Goal: Transaction & Acquisition: Purchase product/service

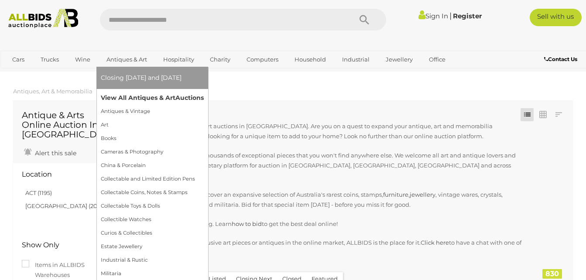
click at [142, 99] on link "View All Antiques & Art Auctions" at bounding box center [152, 98] width 103 height 14
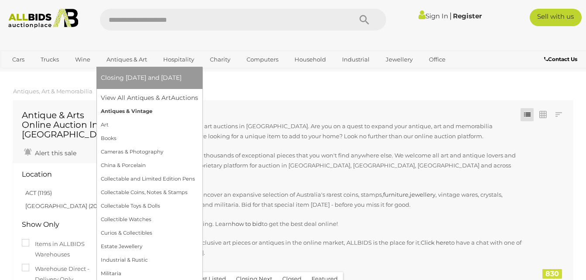
click at [127, 110] on link "Antiques & Vintage" at bounding box center [149, 112] width 97 height 14
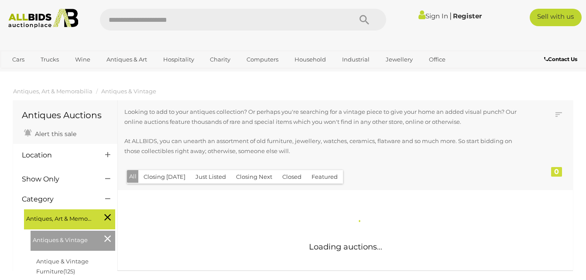
click at [430, 16] on link "Sign In" at bounding box center [433, 16] width 30 height 8
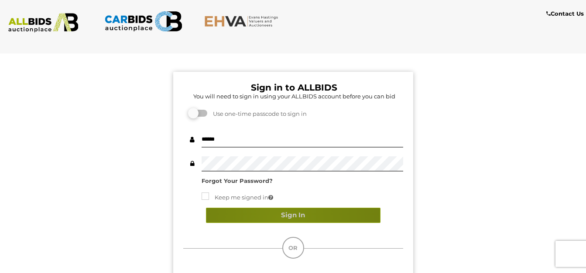
click at [279, 218] on button "Sign In" at bounding box center [293, 215] width 174 height 15
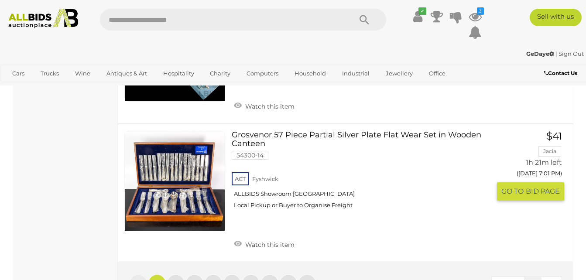
scroll to position [6801, 0]
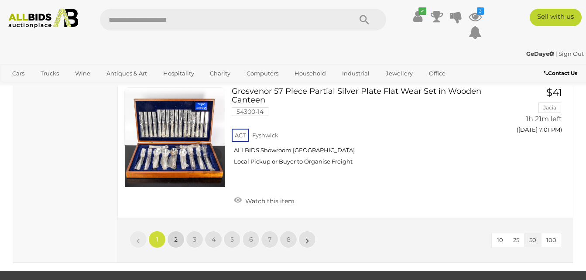
click at [171, 231] on link "2" at bounding box center [175, 239] width 17 height 17
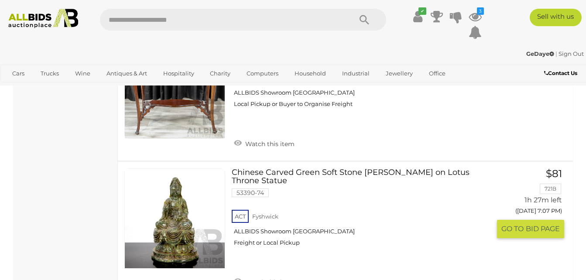
scroll to position [2123, 0]
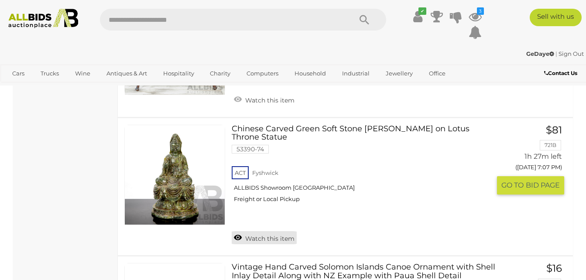
click at [239, 231] on link "Watch this item" at bounding box center [264, 237] width 65 height 13
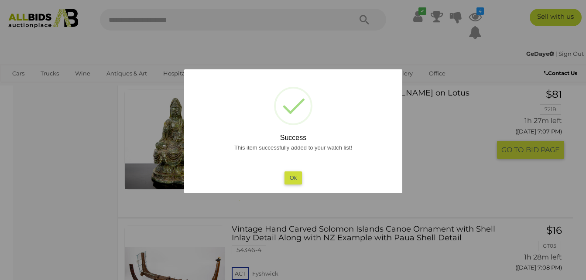
drag, startPoint x: 293, startPoint y: 177, endPoint x: 293, endPoint y: 187, distance: 9.6
click at [292, 178] on button "Ok" at bounding box center [293, 177] width 18 height 13
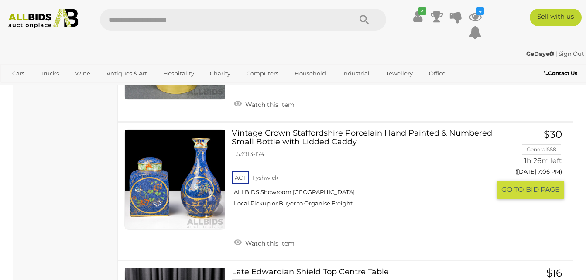
scroll to position [1861, 0]
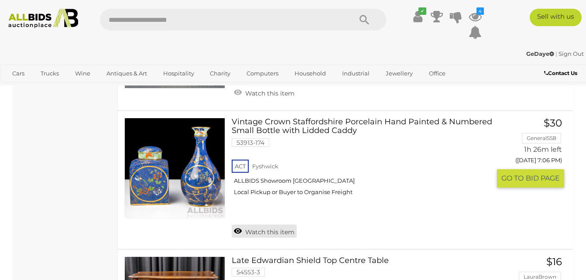
click at [238, 225] on link "Watch this item" at bounding box center [264, 231] width 65 height 13
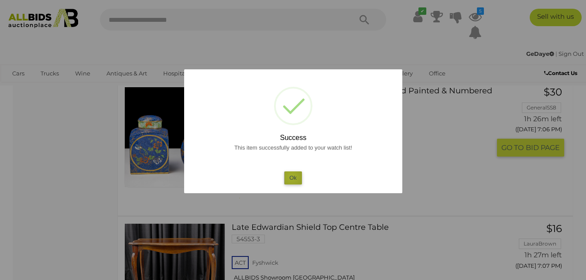
click at [291, 177] on button "Ok" at bounding box center [293, 177] width 18 height 13
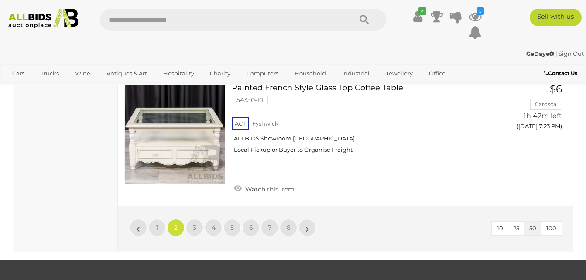
scroll to position [6788, 0]
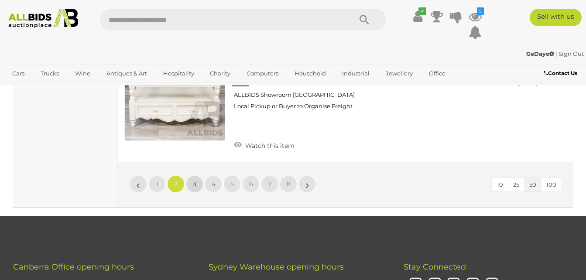
click at [198, 175] on link "3" at bounding box center [194, 183] width 17 height 17
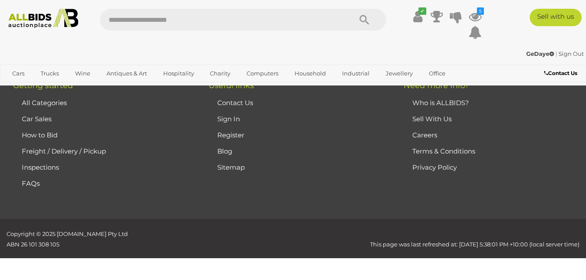
scroll to position [117, 0]
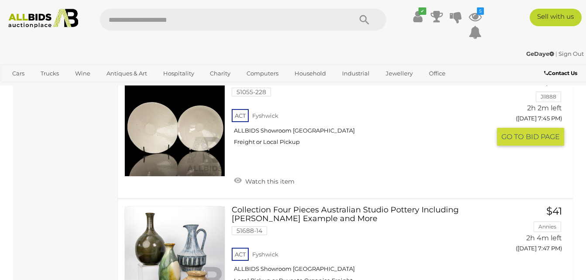
scroll to position [2951, 0]
click at [242, 174] on link "Watch this item" at bounding box center [264, 180] width 65 height 13
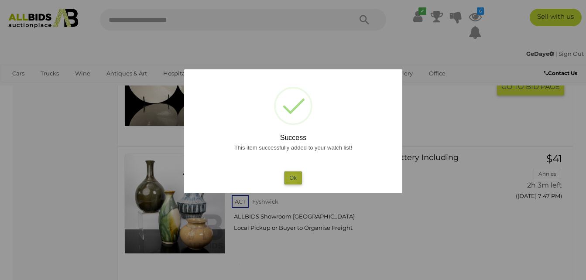
click at [292, 178] on button "Ok" at bounding box center [293, 177] width 18 height 13
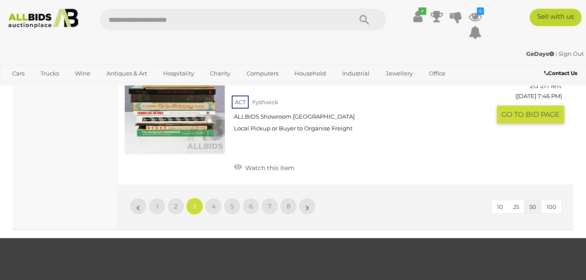
scroll to position [6832, 0]
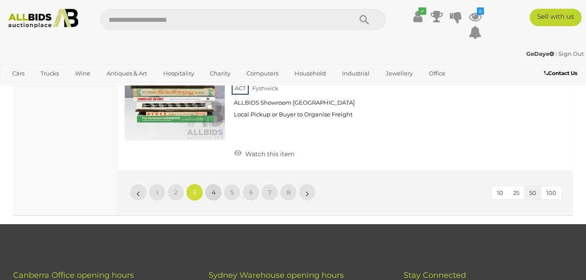
click at [217, 184] on link "4" at bounding box center [212, 192] width 17 height 17
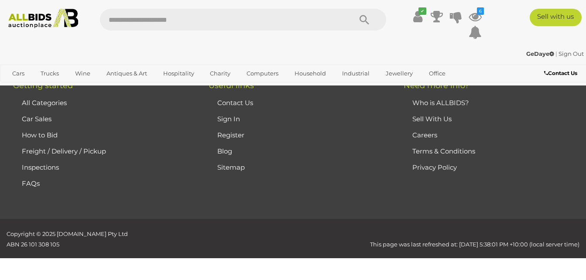
scroll to position [117, 0]
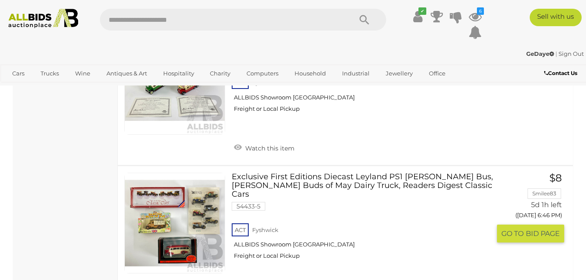
scroll to position [2472, 0]
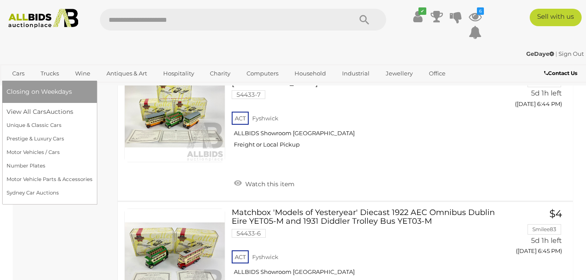
click at [14, 71] on link "Cars" at bounding box center [19, 73] width 24 height 14
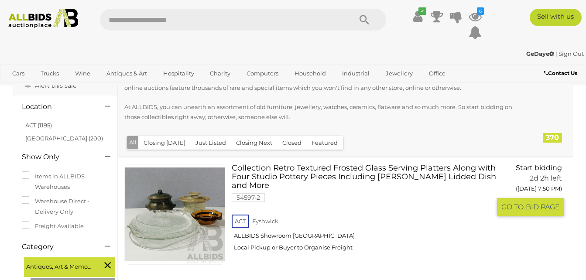
scroll to position [44, 0]
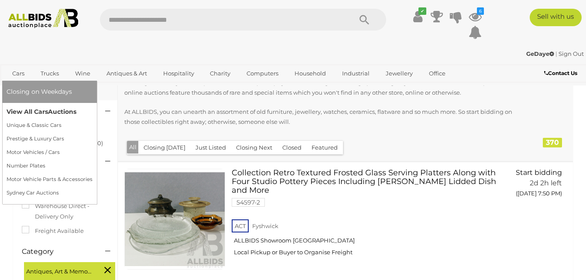
click at [31, 109] on link "View All Cars Auctions" at bounding box center [50, 112] width 86 height 14
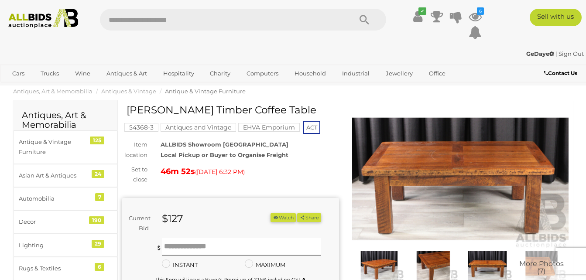
click at [462, 162] on img at bounding box center [460, 179] width 217 height 140
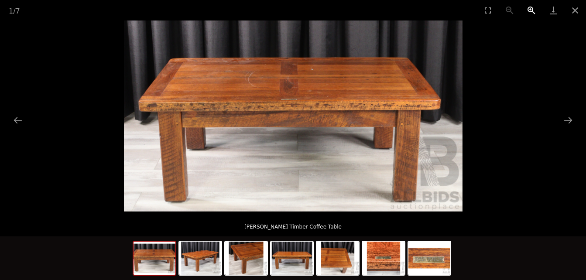
click at [528, 8] on button "Zoom in" at bounding box center [531, 10] width 22 height 20
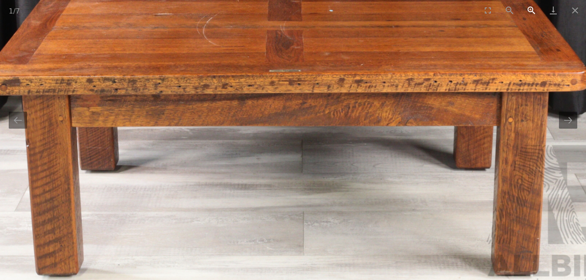
click at [528, 8] on button "Zoom in" at bounding box center [531, 10] width 22 height 20
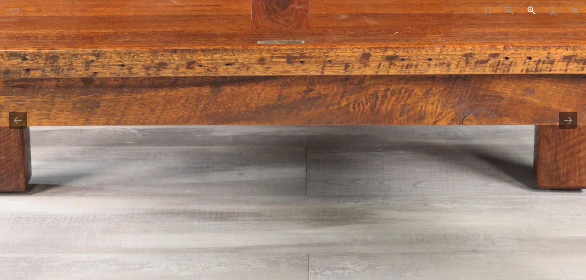
click at [528, 8] on button "Zoom in" at bounding box center [531, 10] width 22 height 20
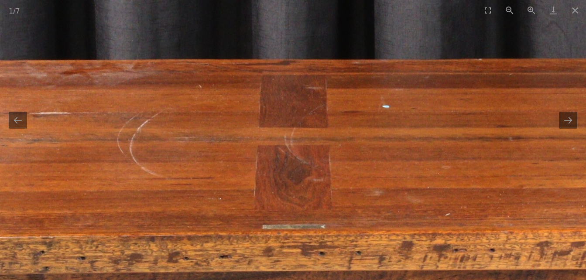
drag, startPoint x: 420, startPoint y: 92, endPoint x: 438, endPoint y: 302, distance: 210.9
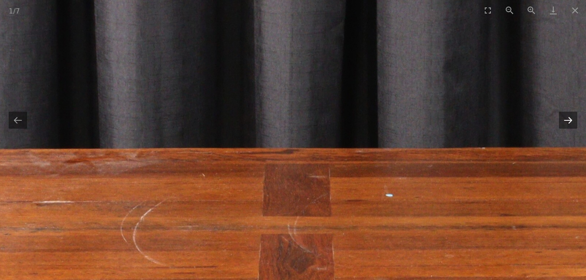
click at [576, 118] on div at bounding box center [293, 115] width 586 height 191
click at [571, 120] on button "Next slide" at bounding box center [568, 120] width 18 height 17
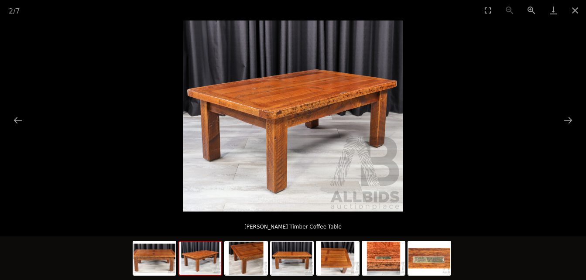
click at [554, 125] on picture at bounding box center [293, 115] width 586 height 191
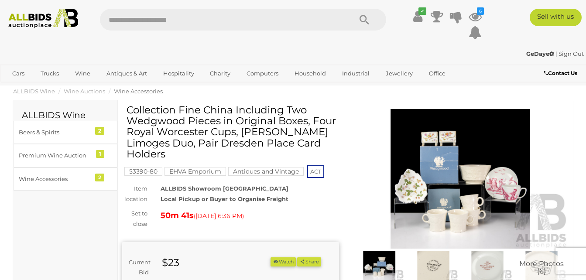
click at [467, 186] on img at bounding box center [460, 179] width 217 height 140
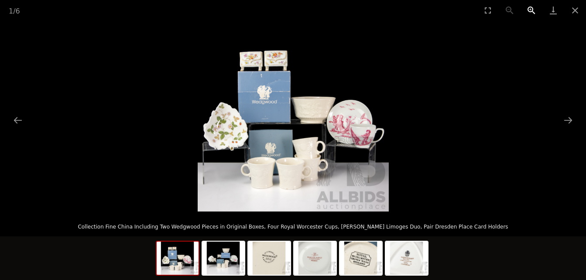
click at [531, 10] on button "Zoom in" at bounding box center [531, 10] width 22 height 20
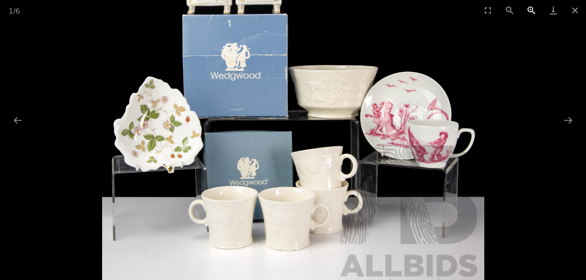
click at [531, 10] on button "Zoom in" at bounding box center [531, 10] width 22 height 20
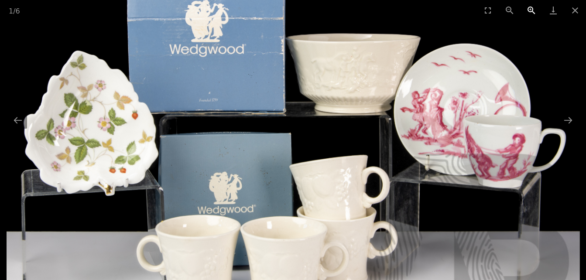
click at [531, 10] on button "Zoom in" at bounding box center [531, 10] width 22 height 20
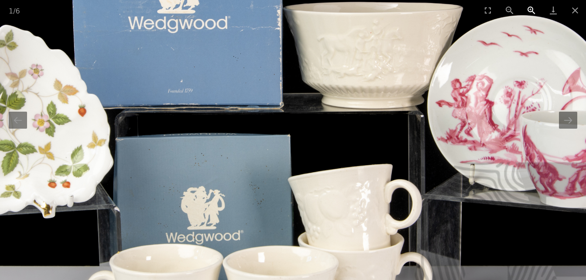
click at [531, 10] on button "Zoom in" at bounding box center [531, 10] width 22 height 20
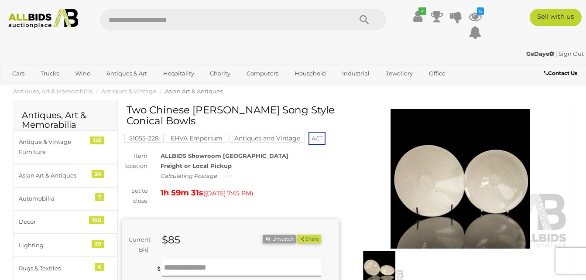
click at [449, 203] on img at bounding box center [460, 179] width 217 height 140
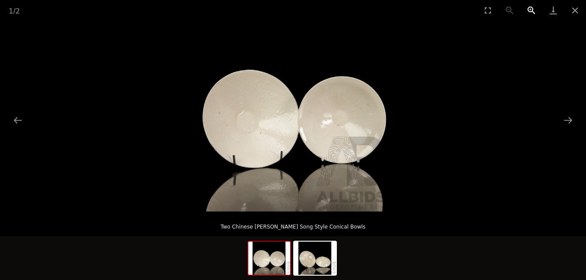
click at [531, 8] on button "Zoom in" at bounding box center [531, 10] width 22 height 20
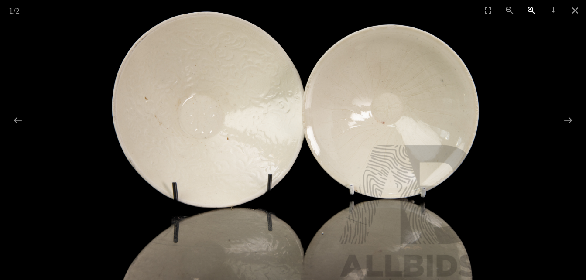
click at [531, 8] on button "Zoom in" at bounding box center [531, 10] width 22 height 20
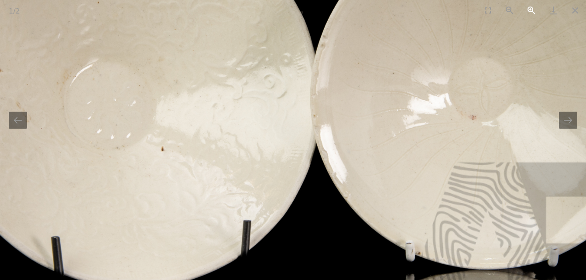
click at [531, 8] on button "Zoom in" at bounding box center [531, 10] width 22 height 20
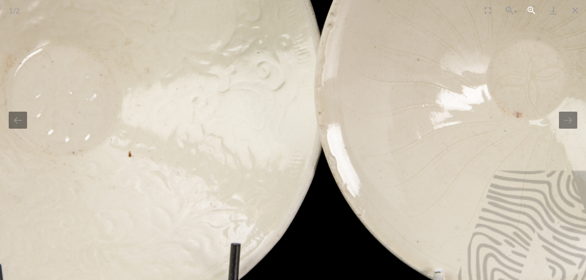
click at [531, 8] on button "Zoom in" at bounding box center [531, 10] width 22 height 20
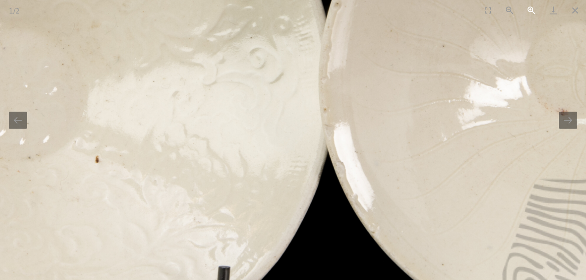
click at [531, 8] on button "Zoom in" at bounding box center [531, 10] width 22 height 20
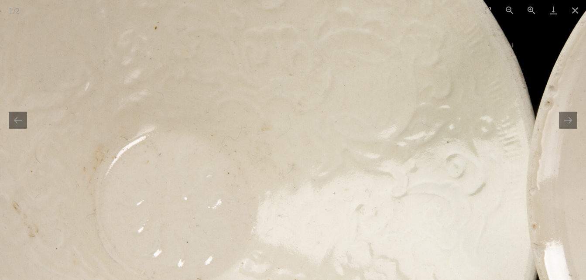
drag, startPoint x: 231, startPoint y: 98, endPoint x: 450, endPoint y: 220, distance: 251.6
click at [450, 220] on img at bounding box center [496, 163] width 1337 height 1337
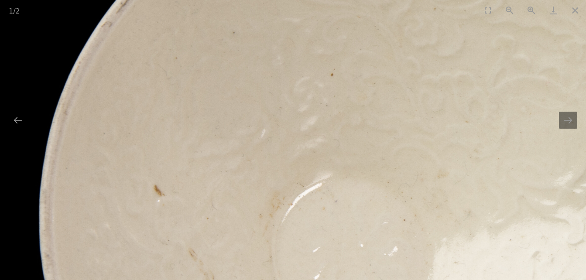
drag, startPoint x: 372, startPoint y: 229, endPoint x: 412, endPoint y: 82, distance: 152.4
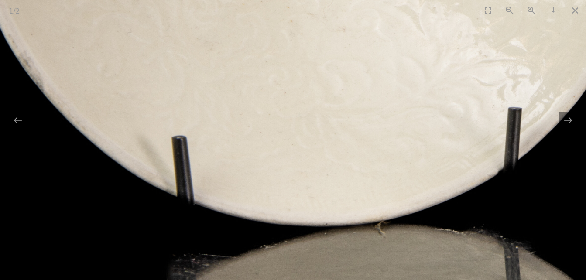
drag, startPoint x: 410, startPoint y: 188, endPoint x: 335, endPoint y: 235, distance: 87.7
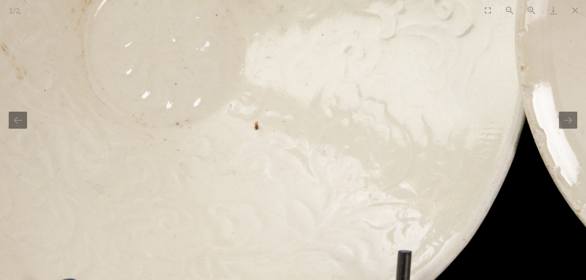
drag, startPoint x: 417, startPoint y: 272, endPoint x: 422, endPoint y: 302, distance: 30.8
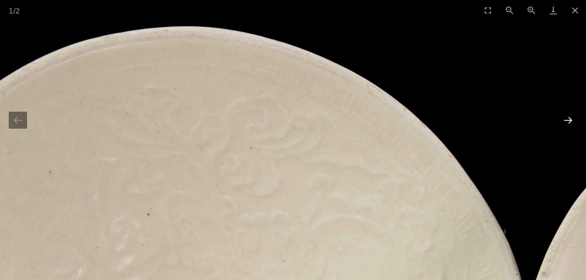
click at [569, 122] on button "Next slide" at bounding box center [568, 120] width 18 height 17
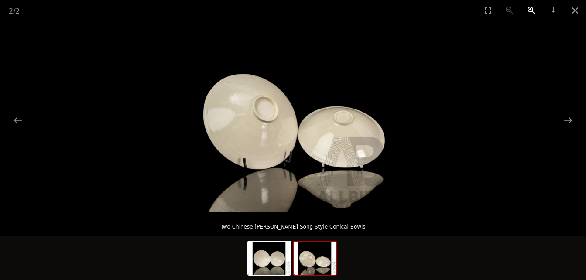
click at [528, 7] on button "Zoom in" at bounding box center [531, 10] width 22 height 20
click at [527, 7] on button "Zoom in" at bounding box center [531, 10] width 22 height 20
click at [526, 7] on button "Zoom in" at bounding box center [531, 10] width 22 height 20
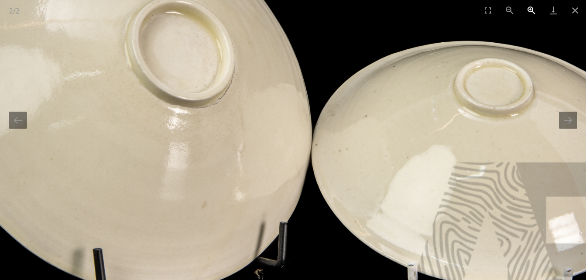
click at [525, 8] on button "Zoom in" at bounding box center [531, 10] width 22 height 20
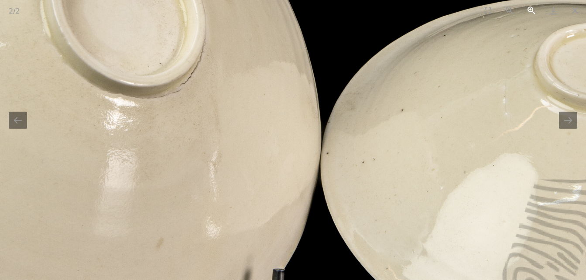
click at [524, 8] on button "Zoom in" at bounding box center [531, 10] width 22 height 20
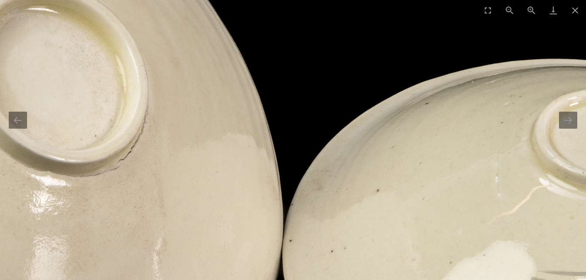
drag, startPoint x: 224, startPoint y: 76, endPoint x: 187, endPoint y: 160, distance: 91.8
click at [183, 160] on img at bounding box center [250, 127] width 1337 height 1337
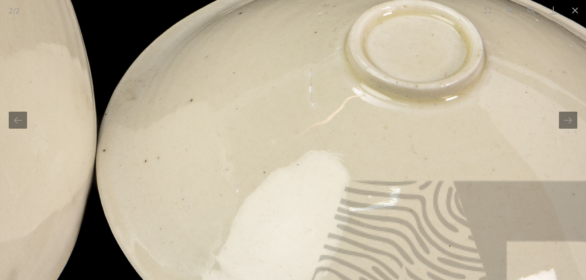
drag, startPoint x: 218, startPoint y: 139, endPoint x: 106, endPoint y: 67, distance: 132.6
click at [74, 65] on img at bounding box center [63, 37] width 1337 height 1337
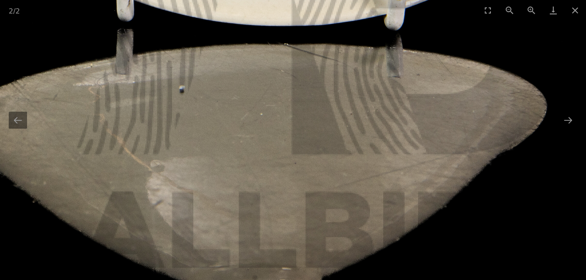
drag, startPoint x: 219, startPoint y: 94, endPoint x: 192, endPoint y: 272, distance: 180.4
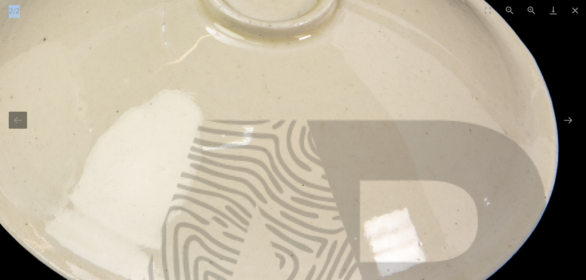
drag, startPoint x: 397, startPoint y: 5, endPoint x: 424, endPoint y: 109, distance: 107.8
click at [424, 109] on div "2 / 2 Two Chinese Qing Bai Song Style Conical Bowls" at bounding box center [293, 140] width 586 height 280
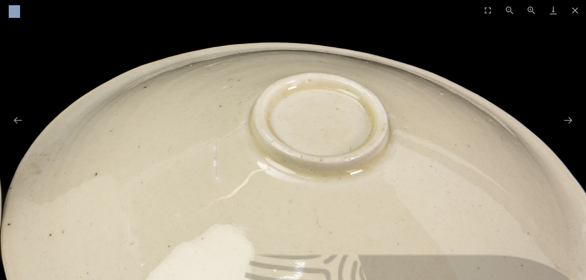
drag, startPoint x: 424, startPoint y: 109, endPoint x: 464, endPoint y: 221, distance: 118.6
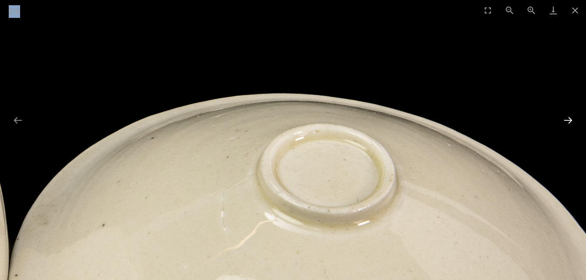
click at [572, 123] on button "Next slide" at bounding box center [568, 120] width 18 height 17
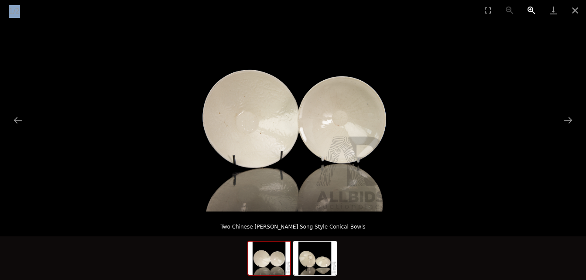
click at [530, 10] on button "Zoom in" at bounding box center [531, 10] width 22 height 20
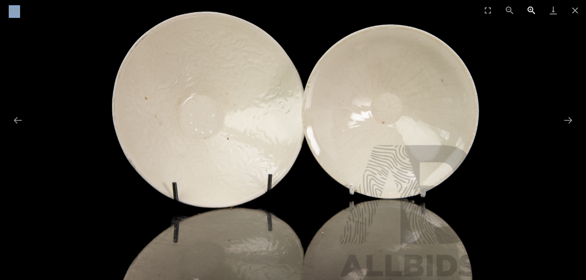
click at [530, 10] on button "Zoom in" at bounding box center [531, 10] width 22 height 20
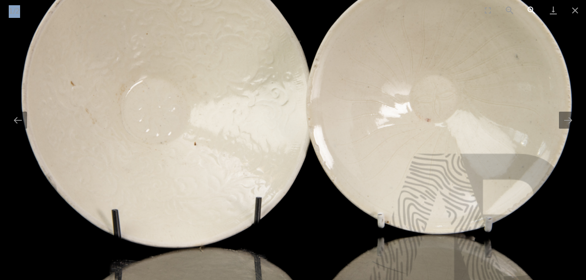
click at [530, 10] on button "Zoom in" at bounding box center [531, 10] width 22 height 20
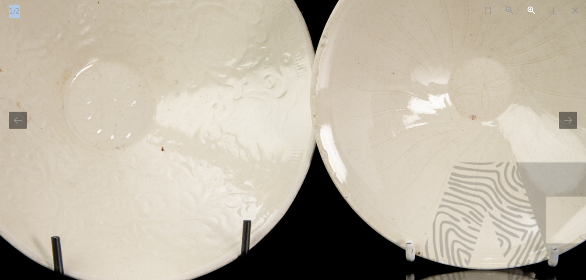
click at [530, 10] on button "Zoom in" at bounding box center [531, 10] width 22 height 20
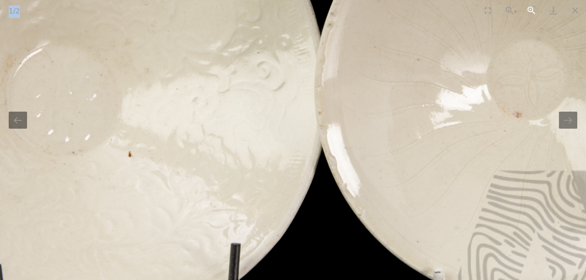
click at [530, 9] on button "Zoom in" at bounding box center [531, 10] width 22 height 20
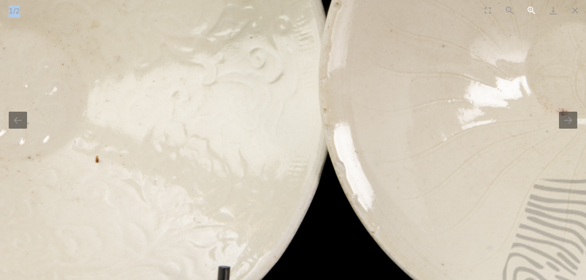
click at [530, 9] on button "Zoom in" at bounding box center [531, 10] width 22 height 20
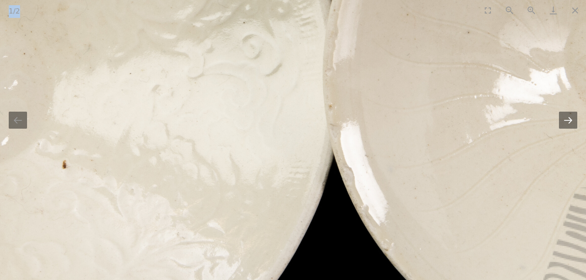
click at [566, 121] on button "Next slide" at bounding box center [568, 120] width 18 height 17
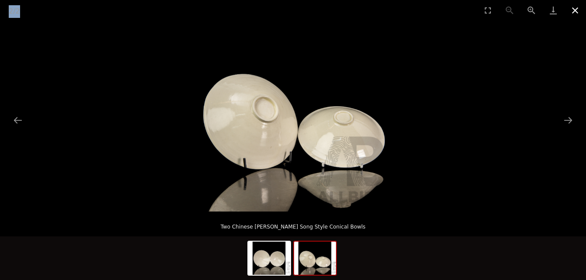
click at [577, 11] on button "Close gallery" at bounding box center [575, 10] width 22 height 20
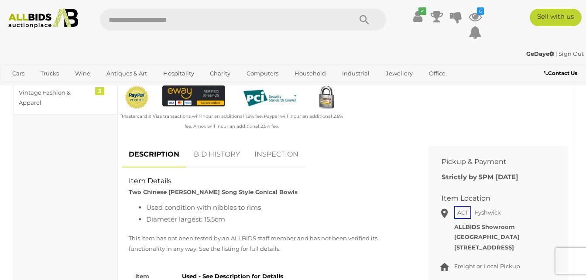
scroll to position [262, 0]
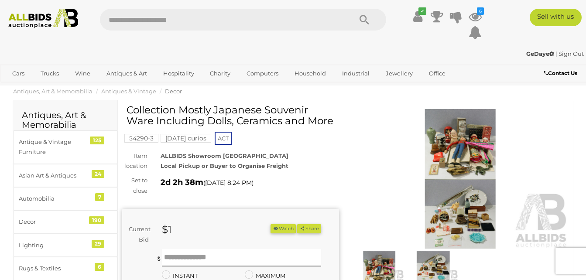
click at [449, 150] on img at bounding box center [460, 179] width 217 height 140
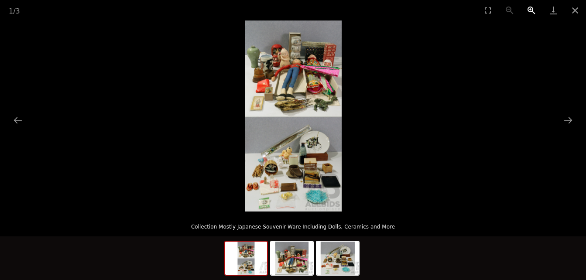
click at [529, 5] on button "Zoom in" at bounding box center [531, 10] width 22 height 20
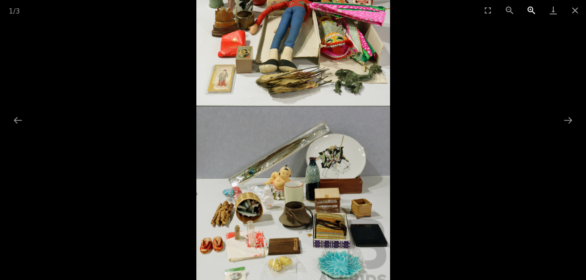
click at [528, 5] on button "Zoom in" at bounding box center [531, 10] width 22 height 20
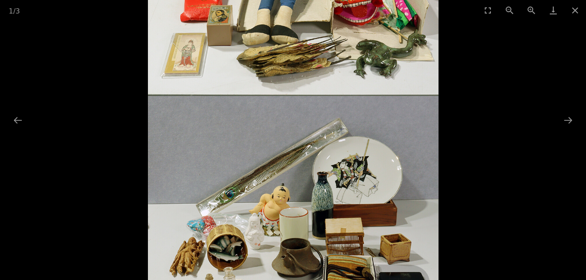
drag, startPoint x: 528, startPoint y: 5, endPoint x: 494, endPoint y: 43, distance: 51.5
click at [528, 6] on button "Zoom in" at bounding box center [531, 10] width 22 height 20
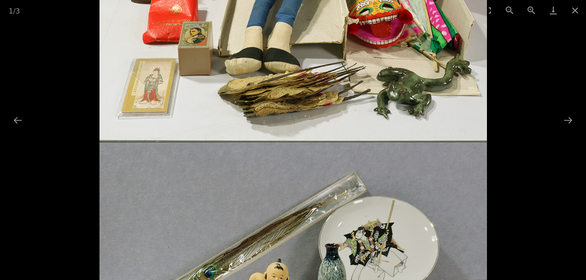
drag, startPoint x: 262, startPoint y: 170, endPoint x: 326, endPoint y: 302, distance: 146.4
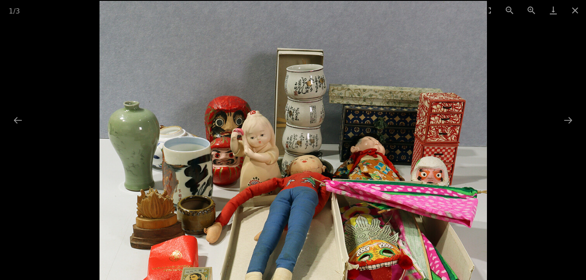
drag, startPoint x: 177, startPoint y: 172, endPoint x: 244, endPoint y: 171, distance: 67.1
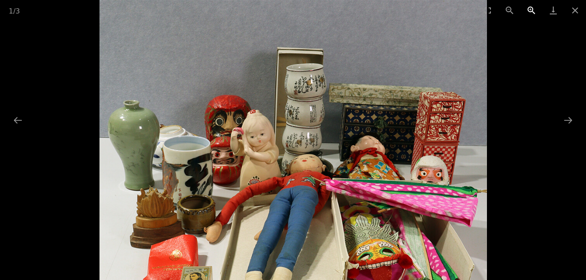
click at [528, 5] on button "Zoom in" at bounding box center [531, 10] width 22 height 20
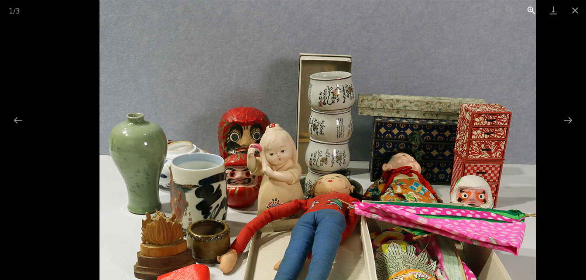
click at [528, 5] on button "Zoom in" at bounding box center [531, 10] width 22 height 20
click at [531, 14] on button "Zoom in" at bounding box center [531, 10] width 22 height 20
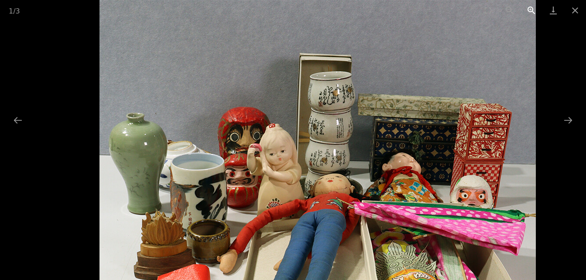
click at [530, 9] on button "Zoom in" at bounding box center [531, 10] width 22 height 20
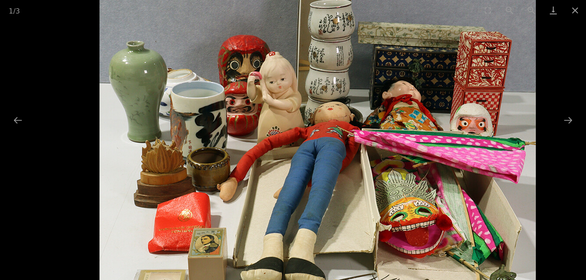
drag, startPoint x: 281, startPoint y: 146, endPoint x: 417, endPoint y: 76, distance: 153.5
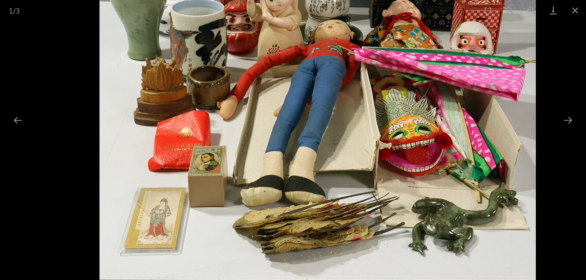
drag, startPoint x: 431, startPoint y: 245, endPoint x: 415, endPoint y: 155, distance: 92.1
click at [415, 155] on img at bounding box center [317, 276] width 436 height 860
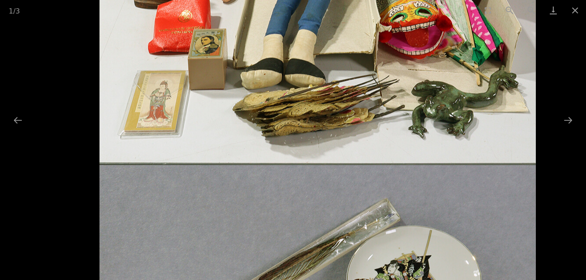
drag, startPoint x: 416, startPoint y: 259, endPoint x: 371, endPoint y: 86, distance: 177.9
click at [371, 85] on img at bounding box center [317, 159] width 436 height 860
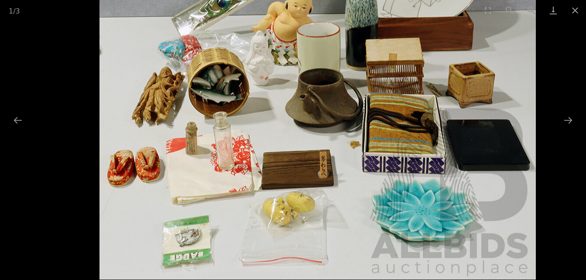
drag, startPoint x: 387, startPoint y: 180, endPoint x: 381, endPoint y: 176, distance: 7.3
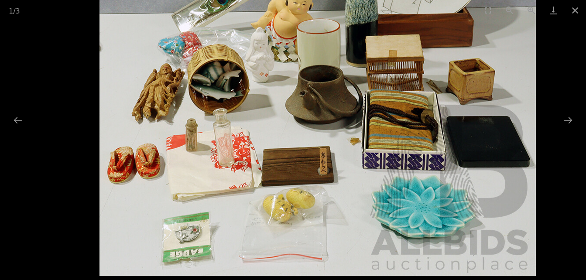
drag, startPoint x: 381, startPoint y: 176, endPoint x: 383, endPoint y: 149, distance: 27.2
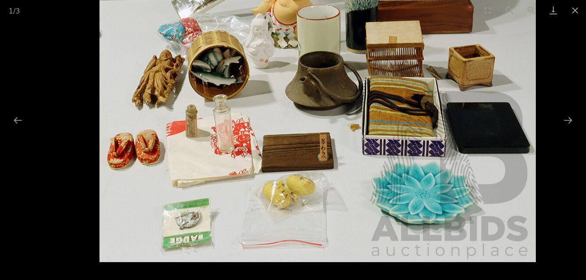
drag, startPoint x: 368, startPoint y: 220, endPoint x: 370, endPoint y: 89, distance: 131.2
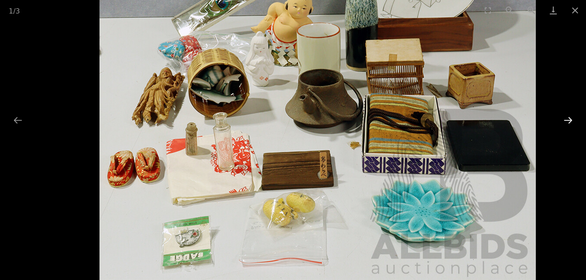
click at [563, 120] on button "Next slide" at bounding box center [568, 120] width 18 height 17
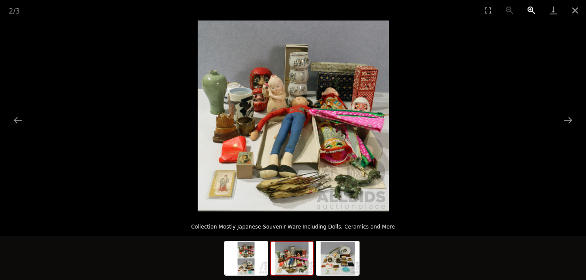
click at [531, 4] on button "Zoom in" at bounding box center [531, 10] width 22 height 20
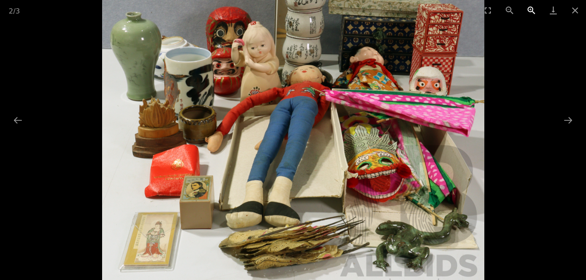
click at [528, 5] on button "Zoom in" at bounding box center [531, 10] width 22 height 20
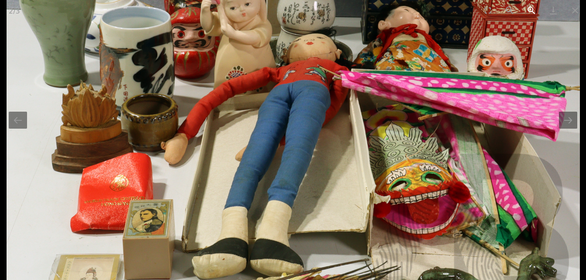
click at [528, 5] on button "Zoom in" at bounding box center [531, 10] width 22 height 20
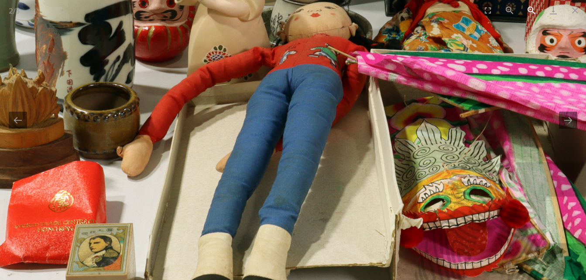
click at [528, 5] on button "Zoom in" at bounding box center [531, 10] width 22 height 20
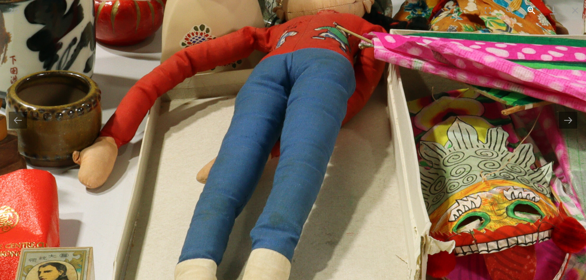
drag, startPoint x: 527, startPoint y: 6, endPoint x: 353, endPoint y: 79, distance: 188.2
click at [525, 7] on button "Zoom in" at bounding box center [531, 10] width 22 height 20
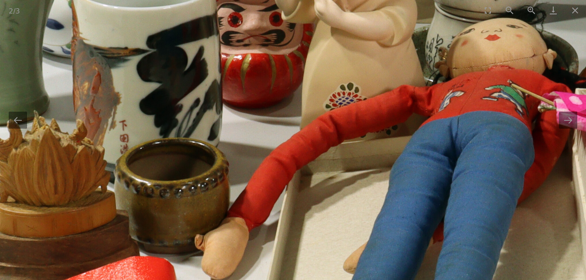
drag, startPoint x: 212, startPoint y: 170, endPoint x: 393, endPoint y: 217, distance: 187.3
click at [393, 217] on img at bounding box center [459, 135] width 1146 height 1146
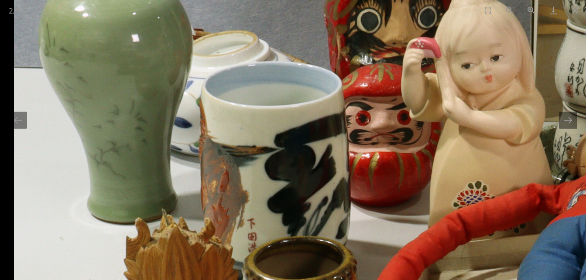
drag, startPoint x: 316, startPoint y: 202, endPoint x: 399, endPoint y: 246, distance: 94.2
click at [399, 246] on img at bounding box center [587, 233] width 1146 height 1146
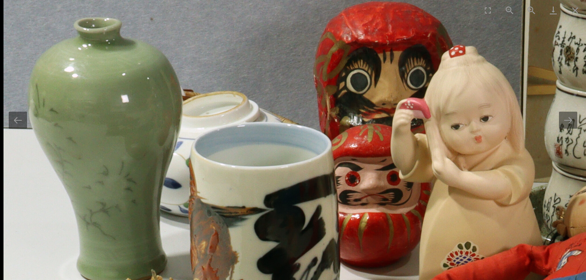
drag, startPoint x: 316, startPoint y: 175, endPoint x: 346, endPoint y: 188, distance: 33.4
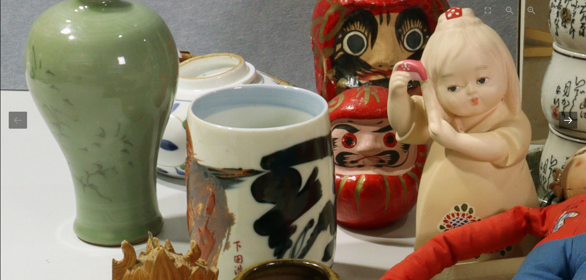
click at [567, 116] on button "Next slide" at bounding box center [568, 120] width 18 height 17
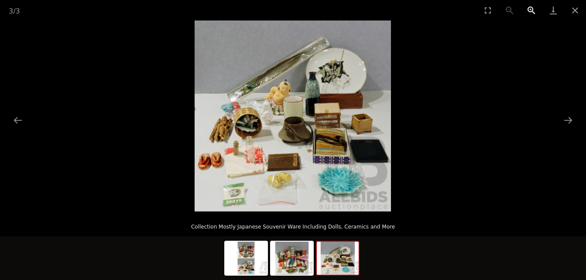
click at [527, 8] on button "Zoom in" at bounding box center [531, 10] width 22 height 20
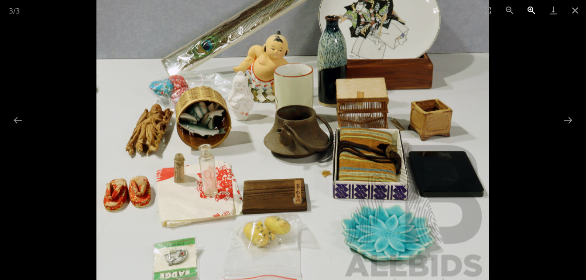
click at [525, 10] on button "Zoom in" at bounding box center [531, 10] width 22 height 20
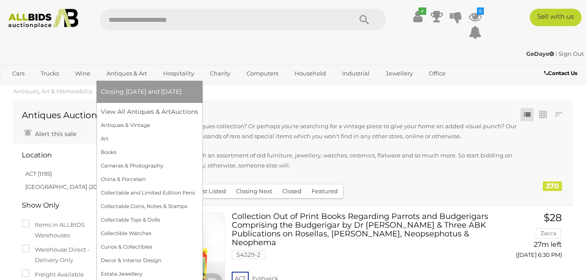
click at [126, 75] on link "Antiques & Art" at bounding box center [127, 73] width 52 height 14
click at [131, 110] on link "View All Antiques & Art Auctions" at bounding box center [152, 112] width 103 height 14
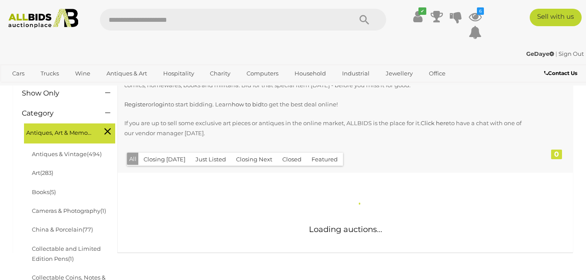
scroll to position [131, 0]
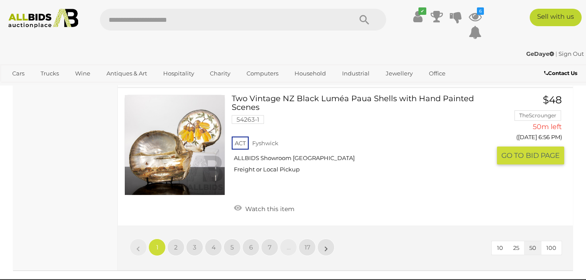
scroll to position [7019, 0]
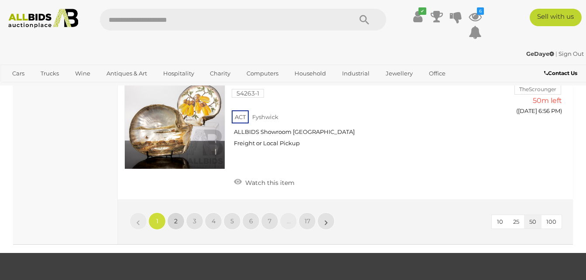
click at [175, 212] on link "2" at bounding box center [175, 220] width 17 height 17
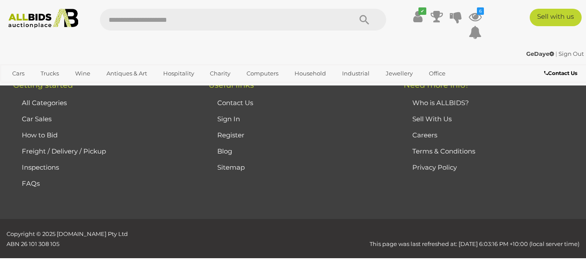
scroll to position [194, 0]
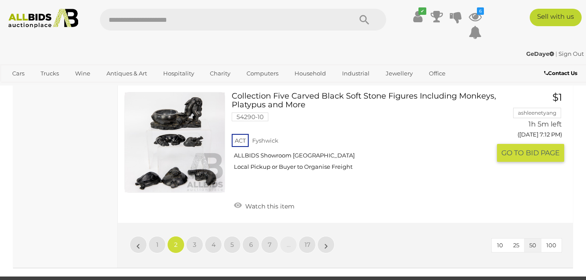
scroll to position [7040, 0]
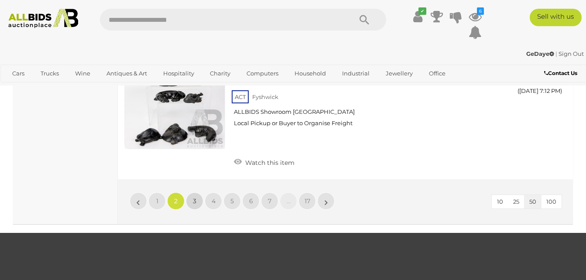
click at [192, 192] on link "3" at bounding box center [194, 200] width 17 height 17
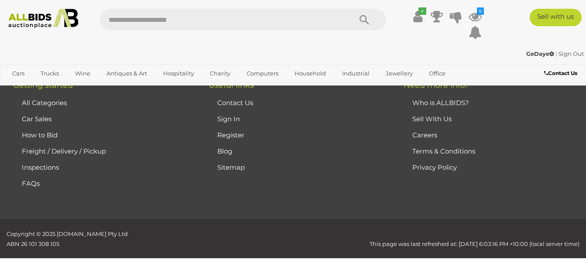
scroll to position [194, 0]
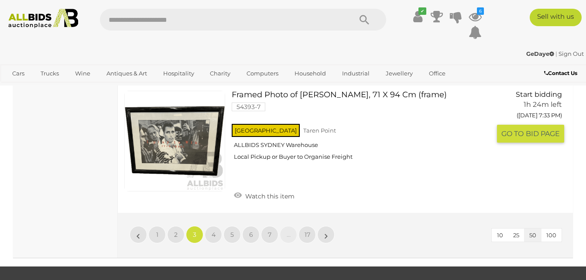
scroll to position [6909, 0]
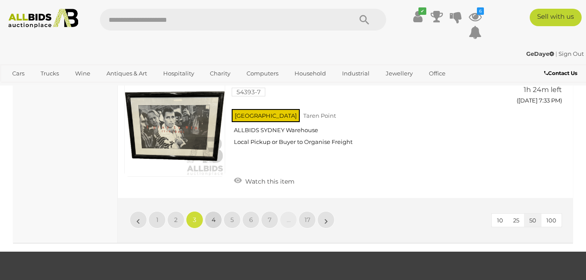
click at [213, 216] on span "4" at bounding box center [213, 220] width 4 height 8
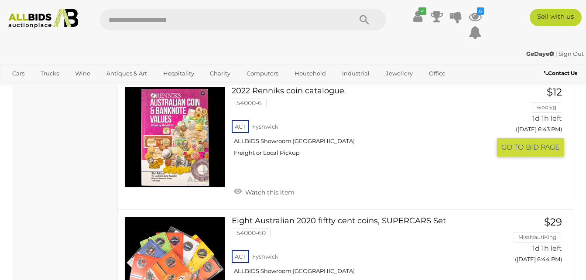
scroll to position [5339, 0]
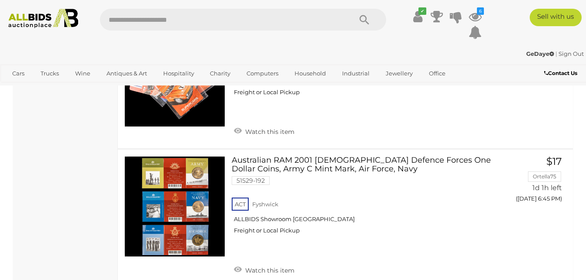
click at [466, 11] on ul "✔ Your account is up to date Transaction History Current Bids" at bounding box center [438, 25] width 93 height 32
click at [470, 14] on icon at bounding box center [474, 17] width 13 height 16
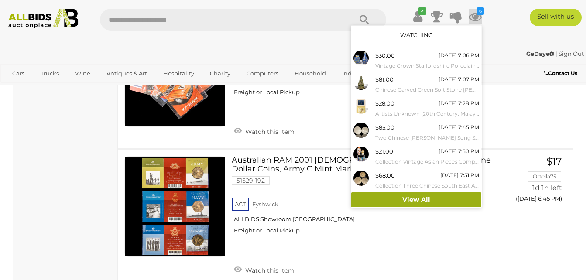
click at [398, 201] on link "View All" at bounding box center [416, 199] width 130 height 15
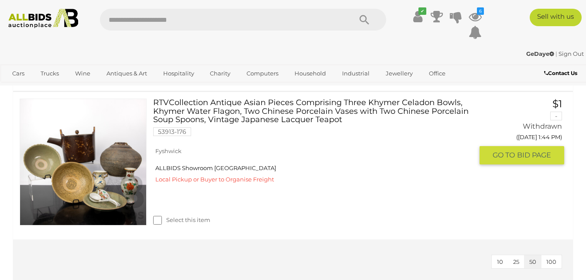
scroll to position [1003, 0]
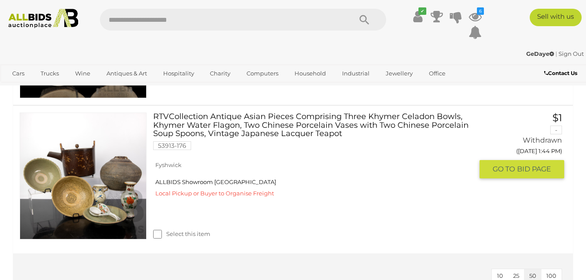
click at [47, 170] on link at bounding box center [83, 175] width 127 height 127
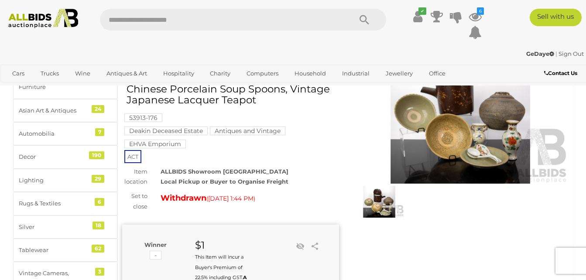
scroll to position [87, 0]
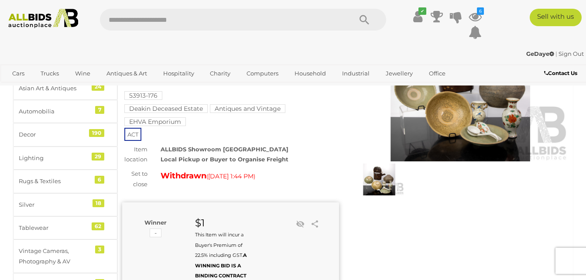
click at [484, 120] on img at bounding box center [460, 92] width 217 height 140
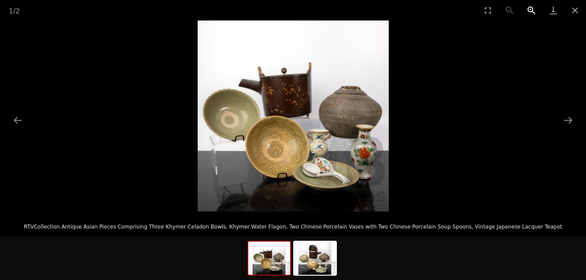
click at [528, 10] on button "Zoom in" at bounding box center [531, 10] width 22 height 20
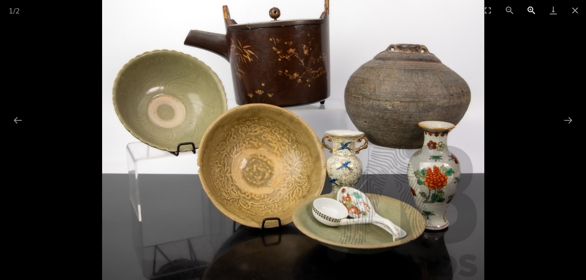
click at [528, 10] on button "Zoom in" at bounding box center [531, 10] width 22 height 20
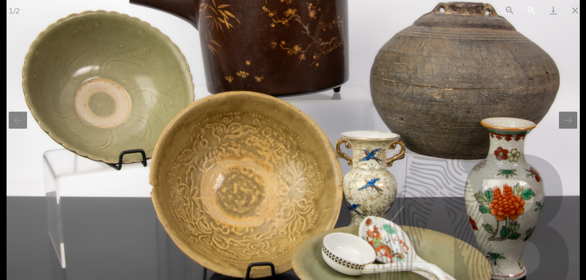
click at [528, 11] on button "Zoom in" at bounding box center [531, 10] width 22 height 20
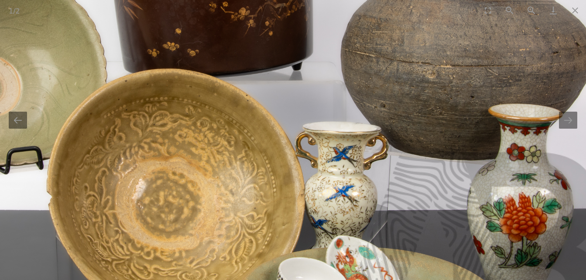
drag, startPoint x: 224, startPoint y: 192, endPoint x: 197, endPoint y: 184, distance: 28.0
click at [163, 178] on img at bounding box center [239, 70] width 764 height 764
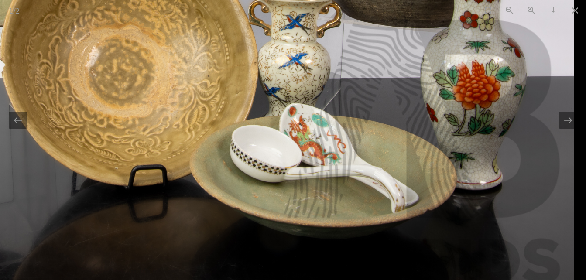
drag, startPoint x: 283, startPoint y: 210, endPoint x: 180, endPoint y: 97, distance: 153.1
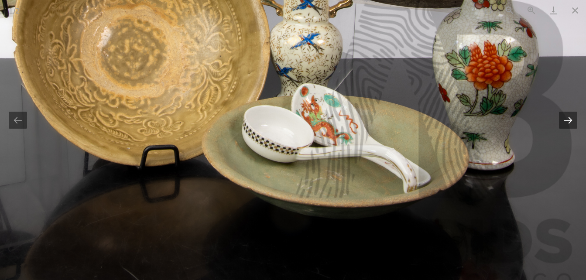
click at [569, 123] on button "Next slide" at bounding box center [568, 120] width 18 height 17
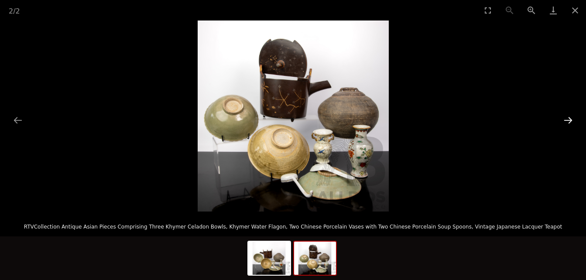
click at [569, 122] on button "Next slide" at bounding box center [568, 120] width 18 height 17
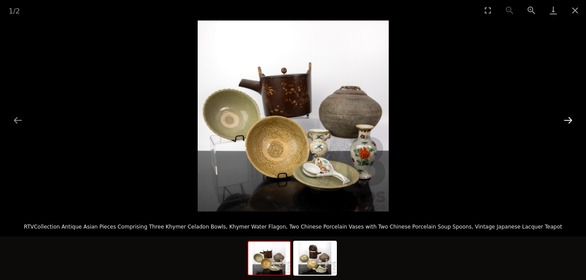
click at [569, 122] on button "Next slide" at bounding box center [568, 120] width 18 height 17
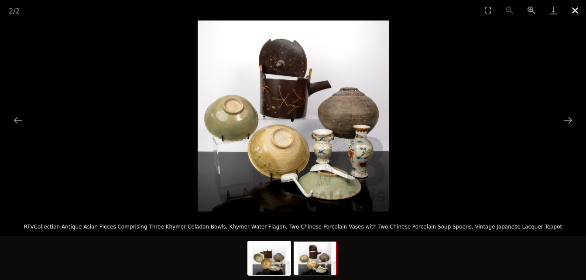
click at [573, 8] on button "Close gallery" at bounding box center [575, 10] width 22 height 20
